Goal: Information Seeking & Learning: Learn about a topic

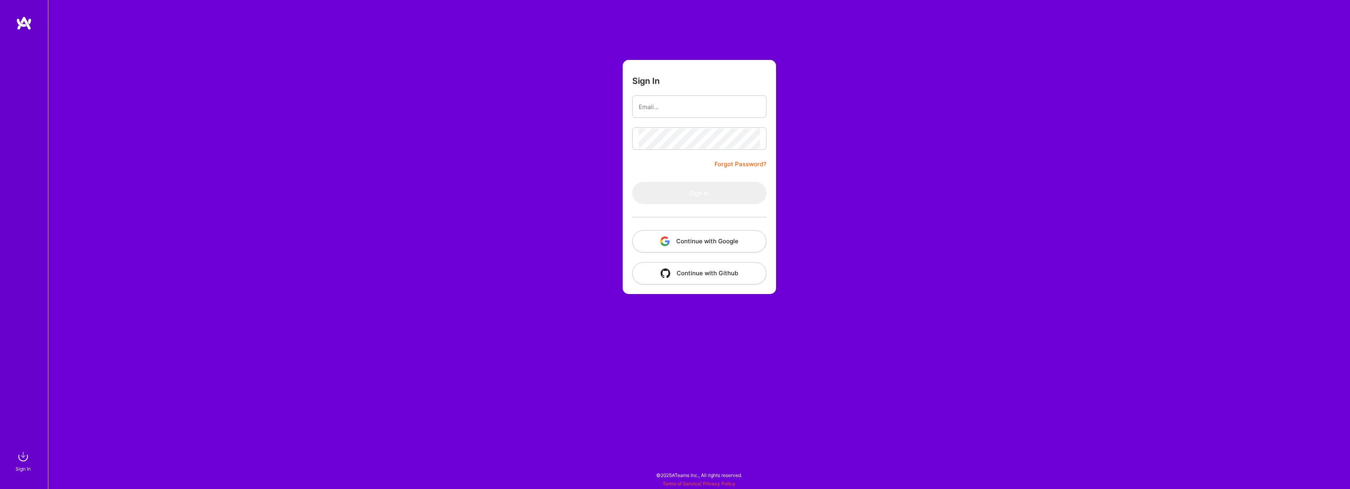
click at [725, 244] on button "Continue with Google" at bounding box center [699, 241] width 134 height 22
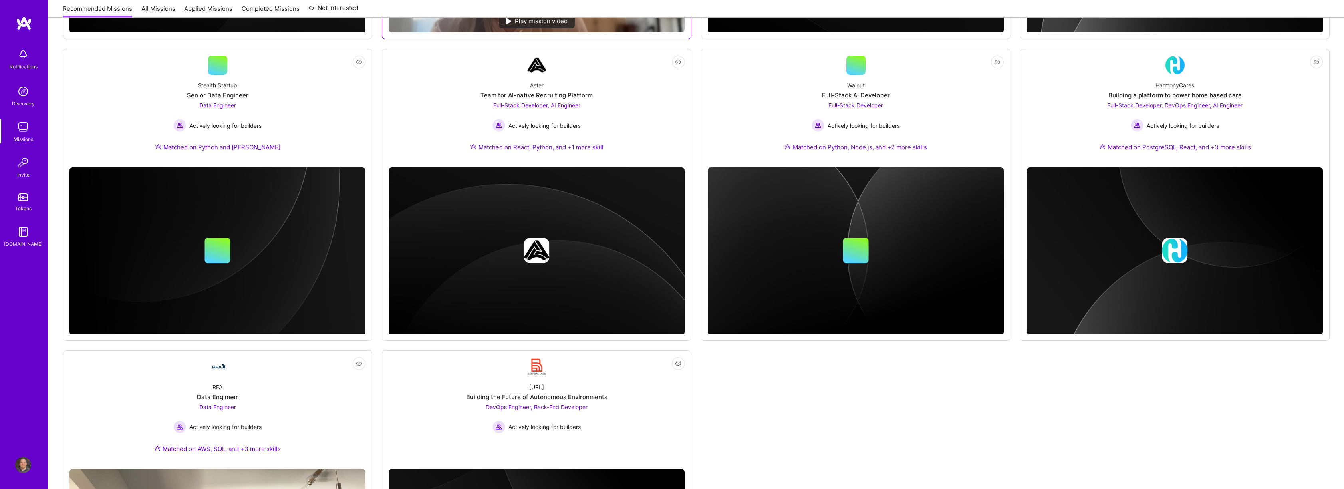
scroll to position [486, 0]
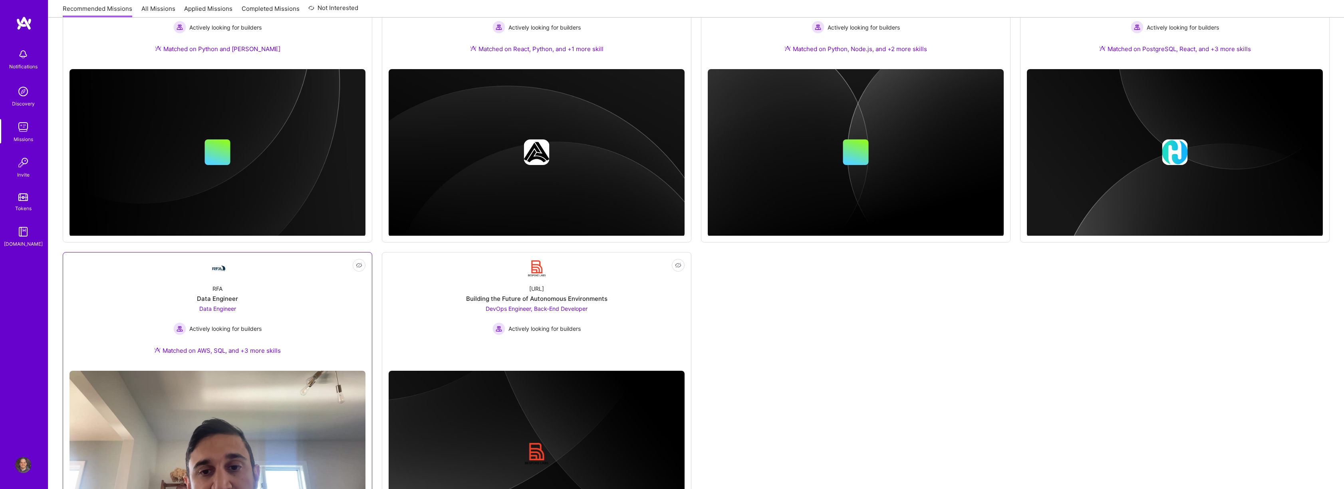
click at [311, 330] on div "RFA Data Engineer Data Engineer Actively looking for builders Matched on AWS, S…" at bounding box center [217, 321] width 296 height 86
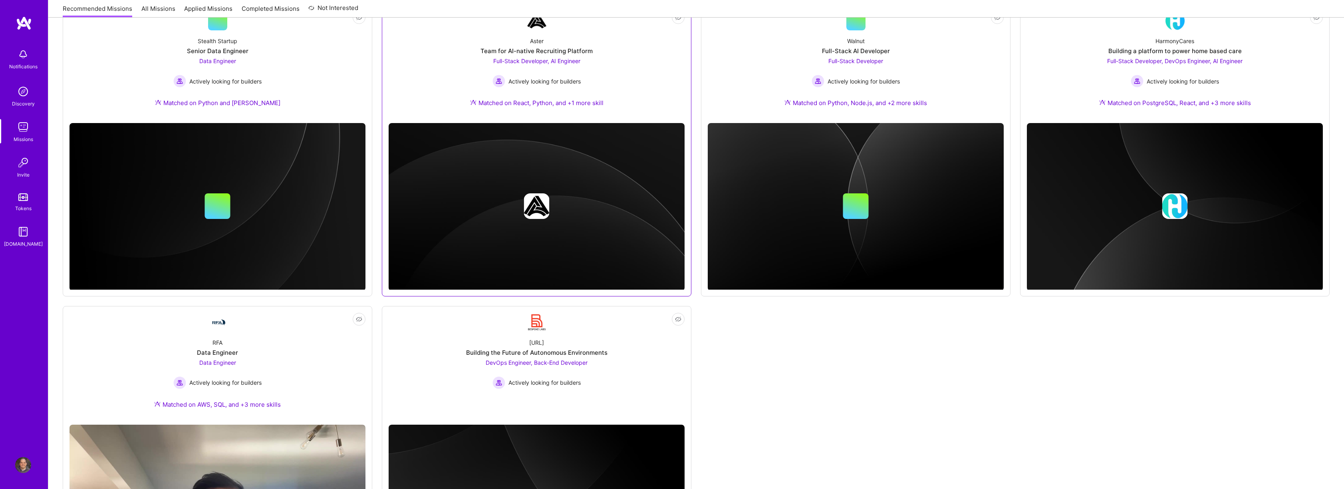
scroll to position [353, 0]
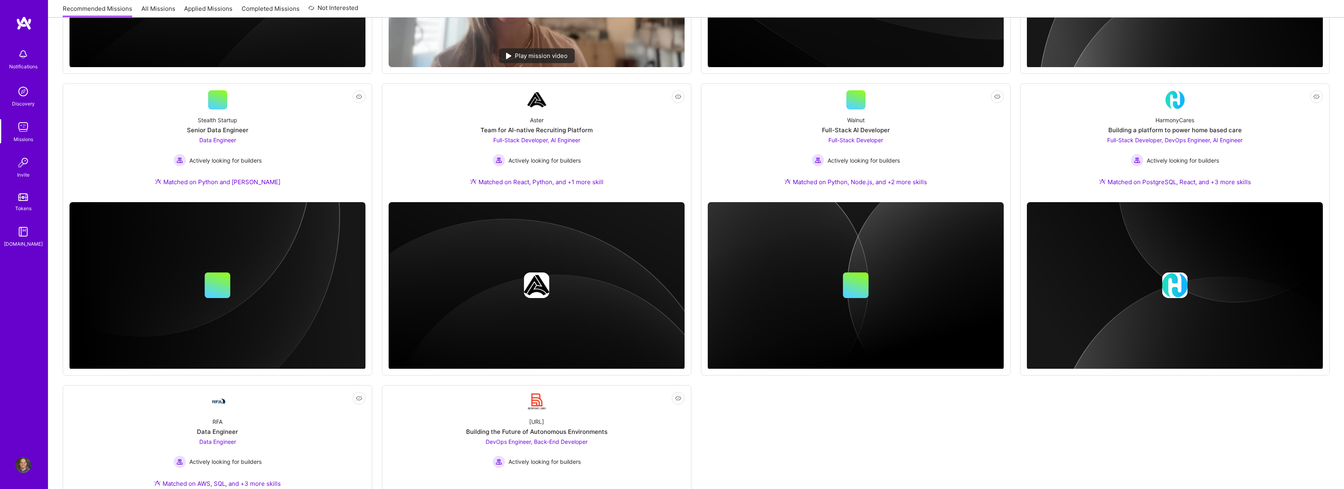
click at [1017, 73] on div "Not Interested Ecue.ai Team for MVP sprint Front-End Developer Actively looking…" at bounding box center [696, 229] width 1267 height 894
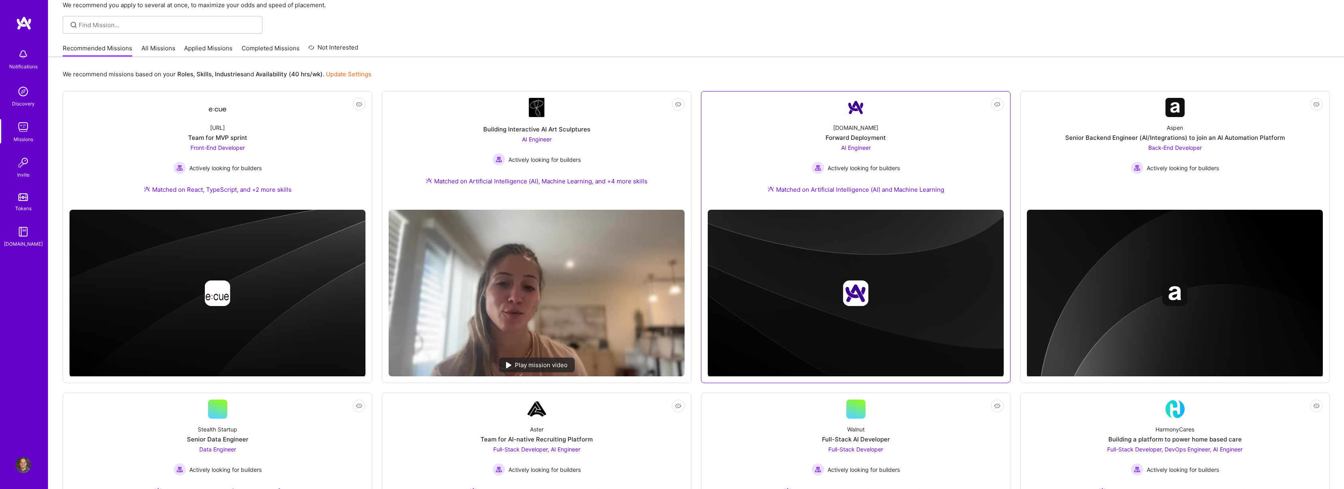
scroll to position [0, 0]
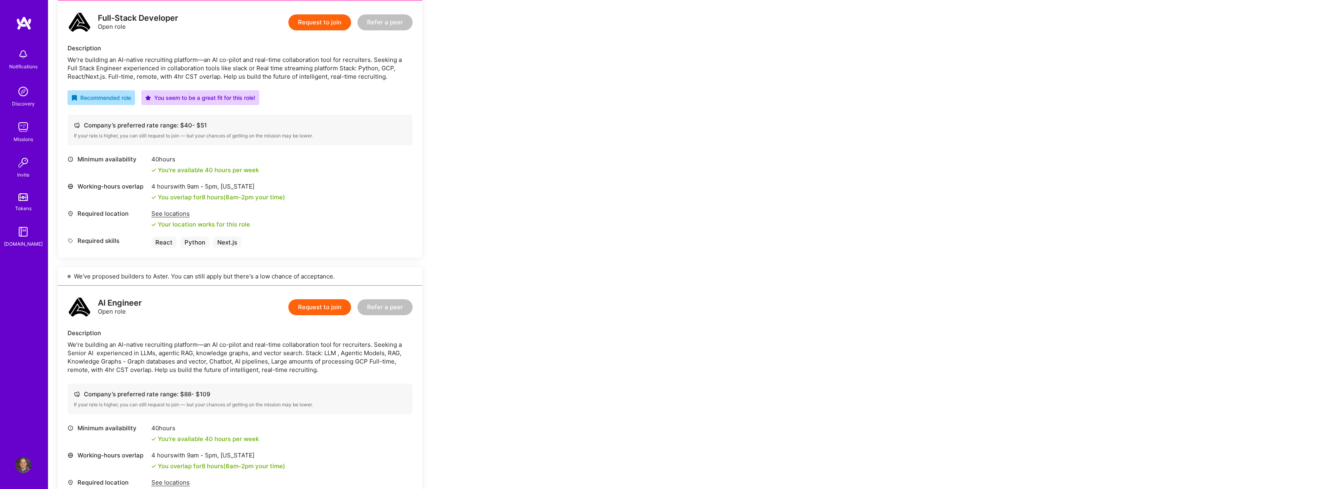
scroll to position [152, 0]
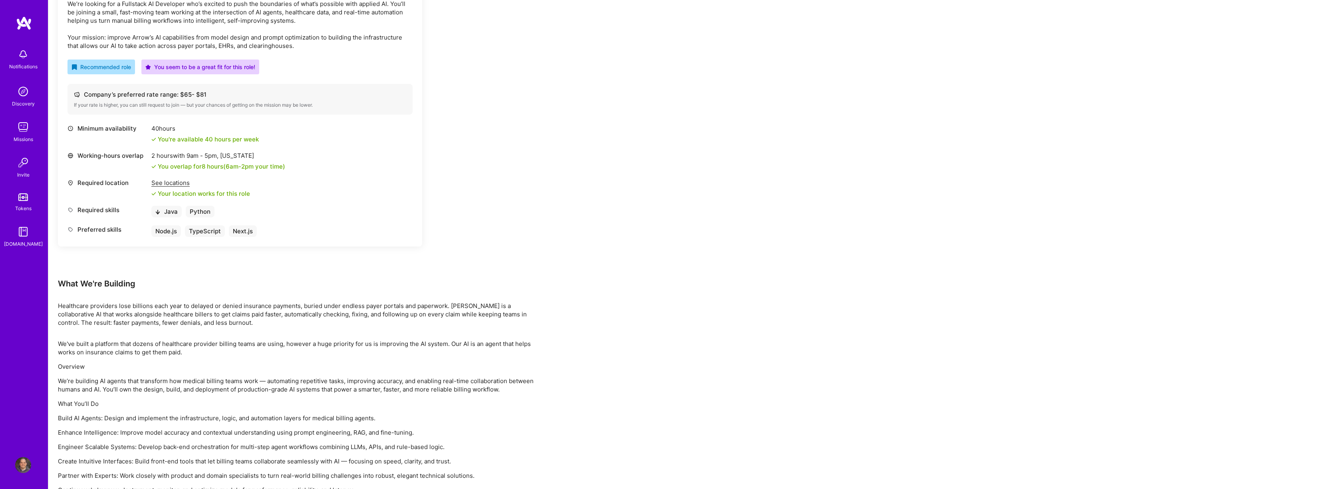
scroll to position [307, 0]
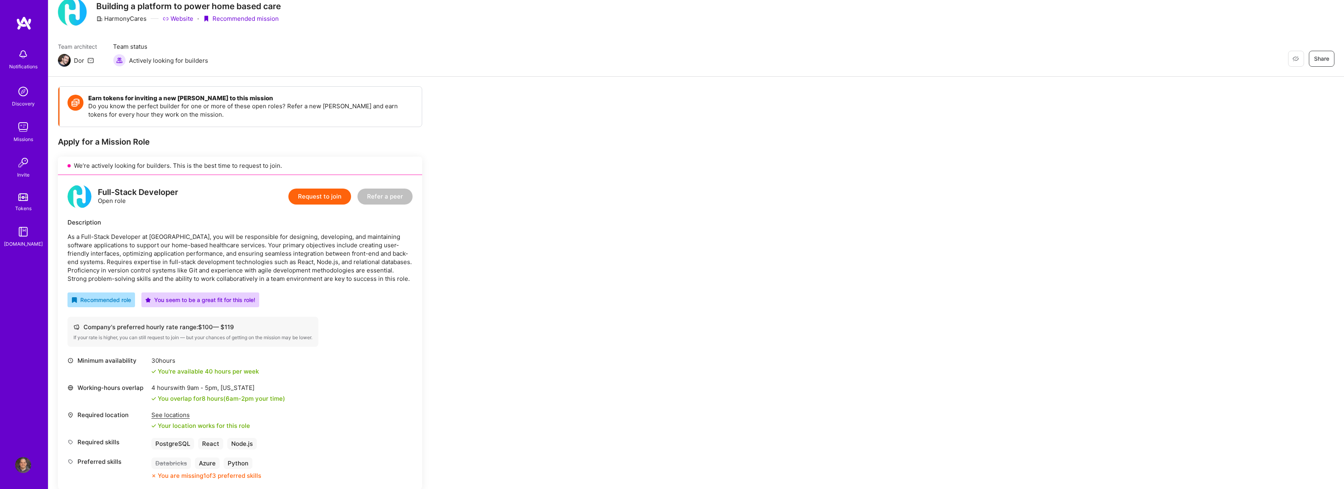
scroll to position [70, 0]
